Goal: Task Accomplishment & Management: Manage account settings

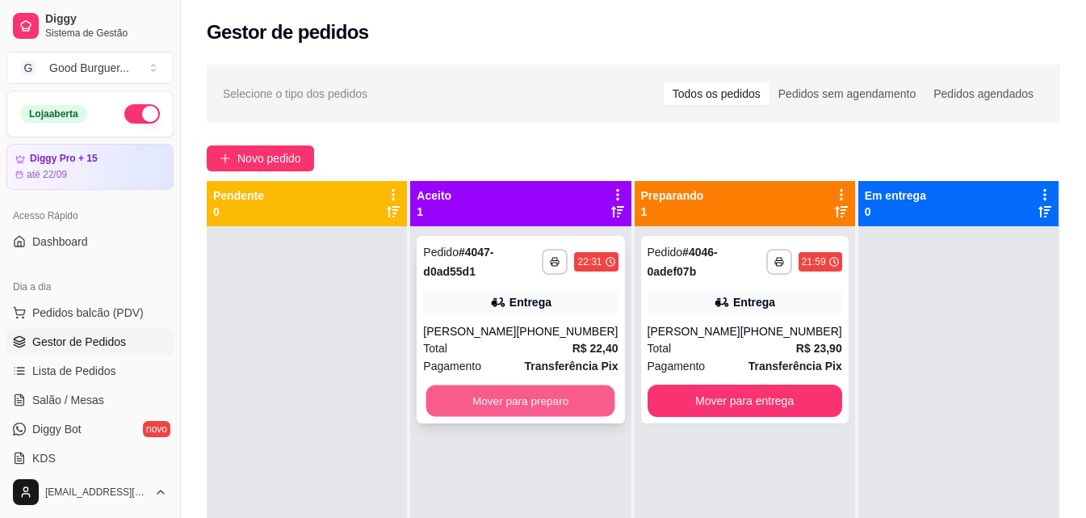
click at [519, 401] on button "Mover para preparo" at bounding box center [520, 401] width 189 height 32
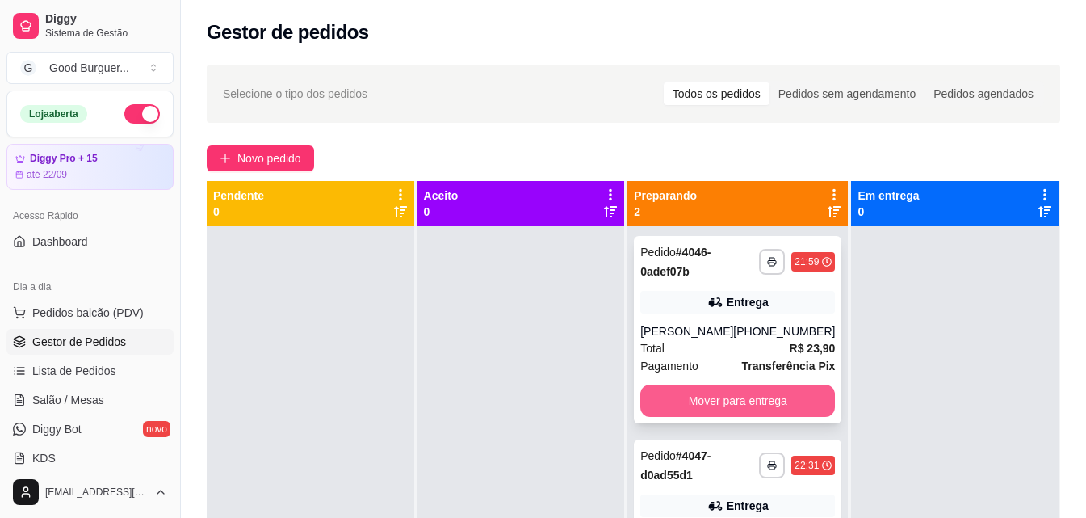
click at [685, 402] on button "Mover para entrega" at bounding box center [738, 400] width 195 height 32
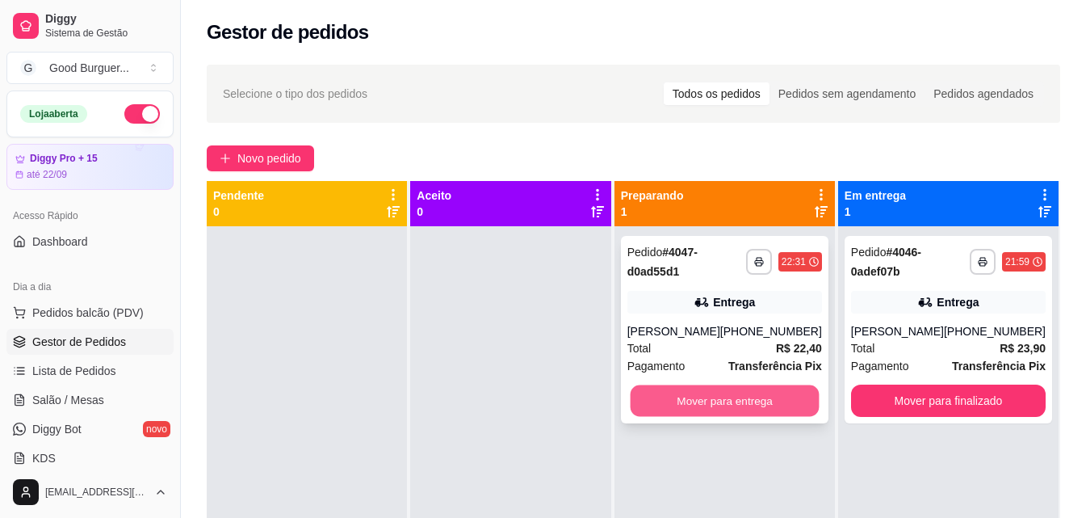
click at [736, 402] on button "Mover para entrega" at bounding box center [724, 401] width 189 height 32
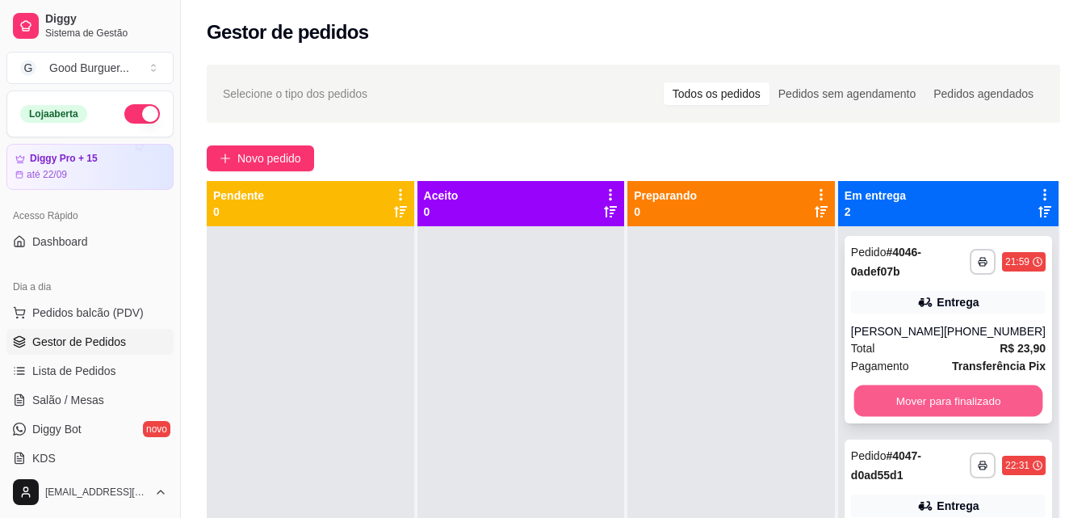
click at [873, 397] on button "Mover para finalizado" at bounding box center [948, 401] width 189 height 32
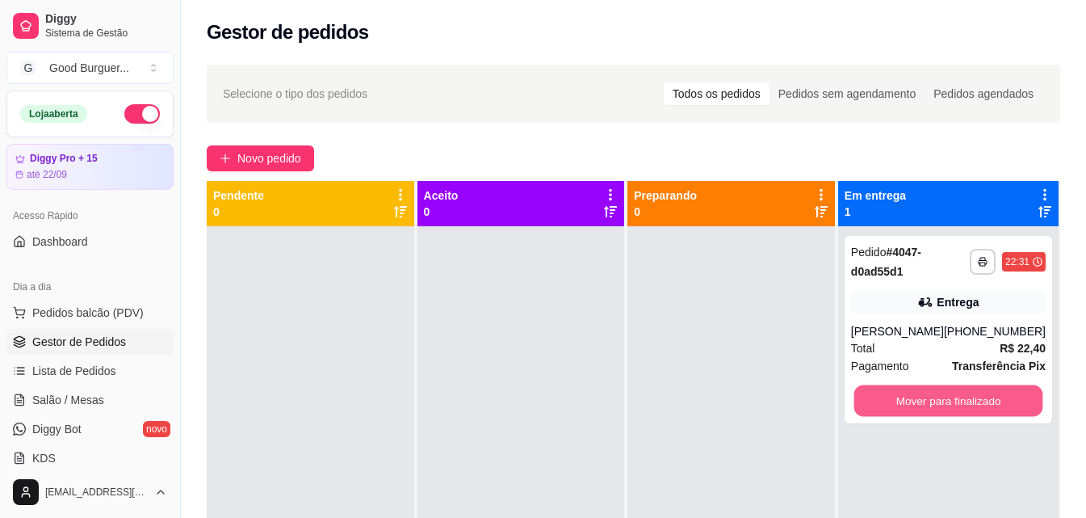
click at [874, 397] on button "Mover para finalizado" at bounding box center [948, 401] width 189 height 32
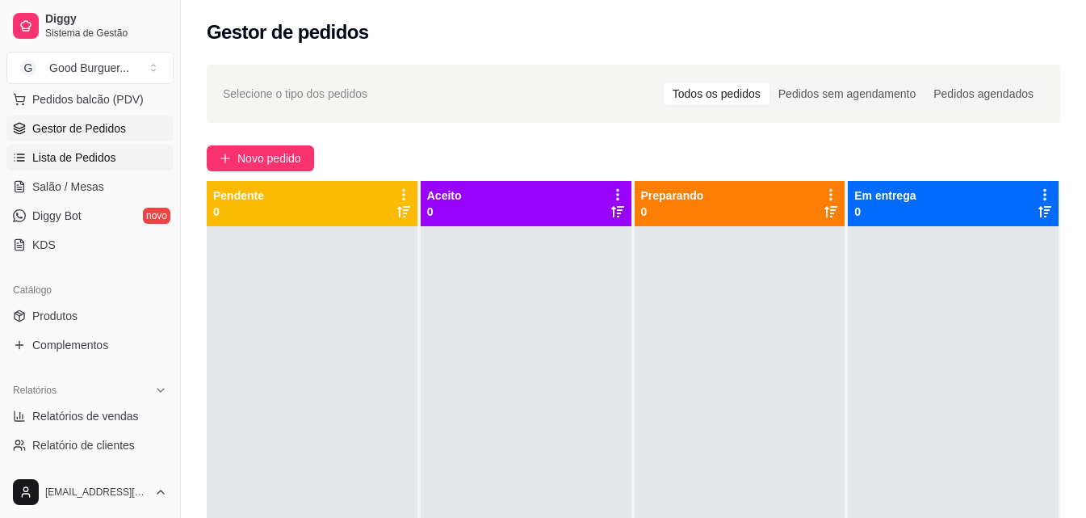
scroll to position [242, 0]
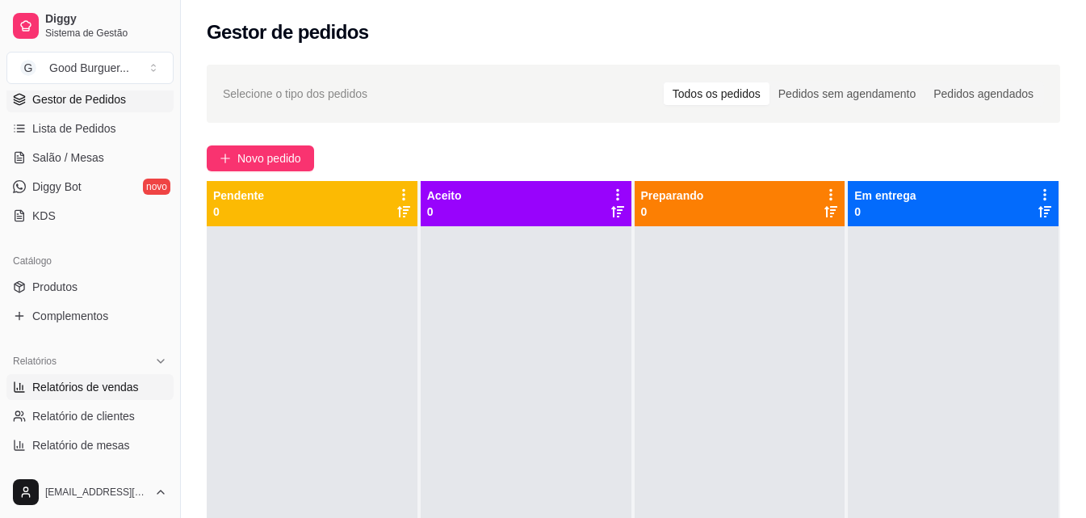
click at [116, 379] on span "Relatórios de vendas" at bounding box center [85, 387] width 107 height 16
select select "ALL"
select select "0"
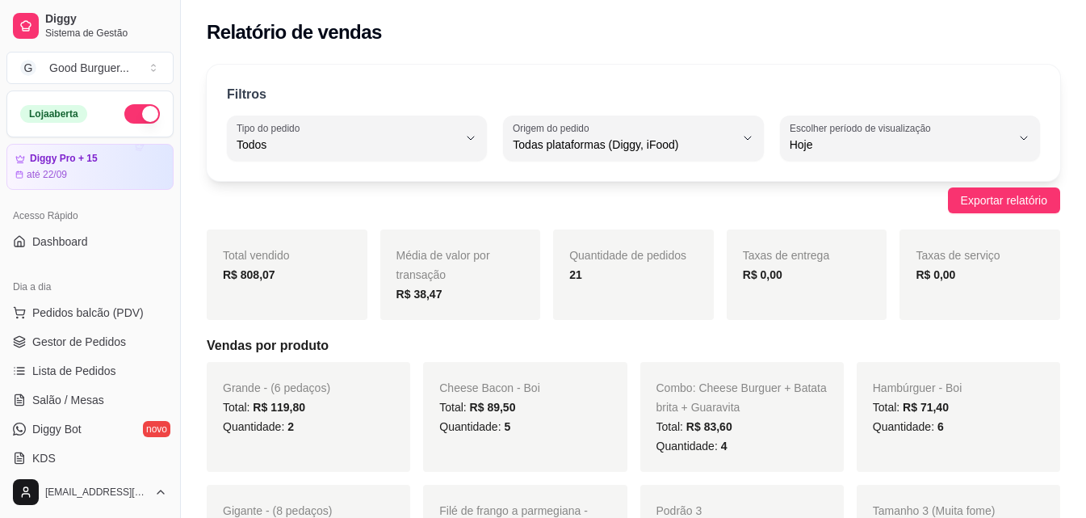
click at [124, 115] on button "button" at bounding box center [142, 113] width 36 height 19
